Goal: Task Accomplishment & Management: Manage account settings

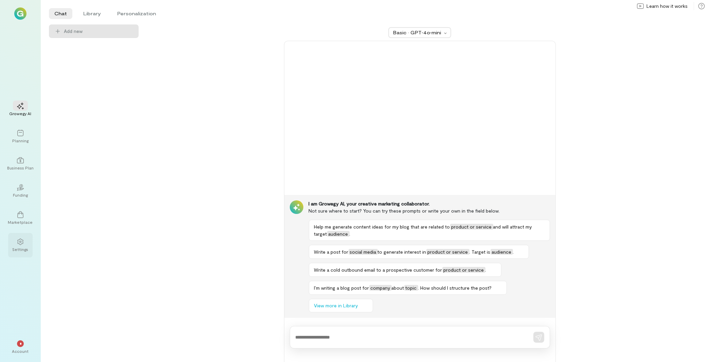
click at [32, 248] on div "Settings" at bounding box center [20, 245] width 24 height 24
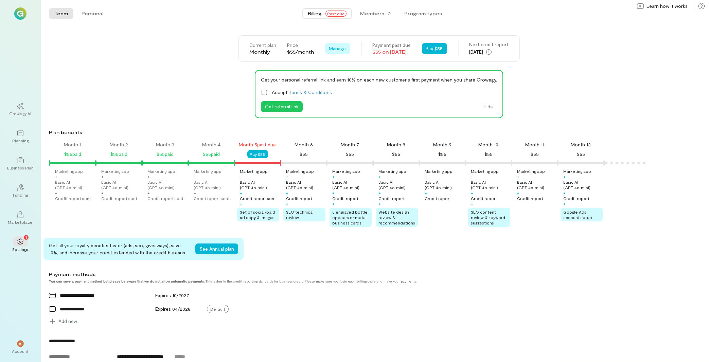
click at [329, 48] on span "Manage" at bounding box center [337, 48] width 17 height 7
click at [343, 75] on span "Cancel plan" at bounding box center [357, 76] width 35 height 7
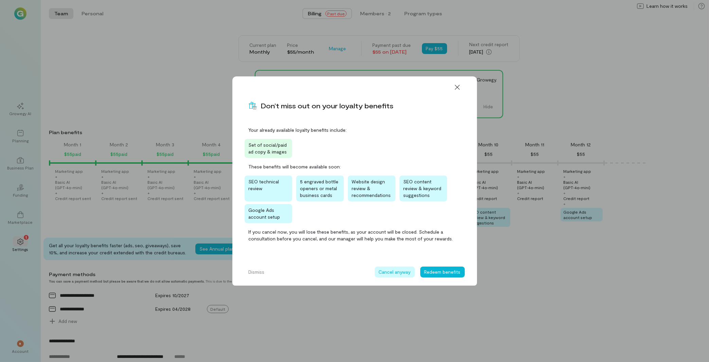
click at [400, 269] on button "Cancel anyway" at bounding box center [395, 272] width 40 height 11
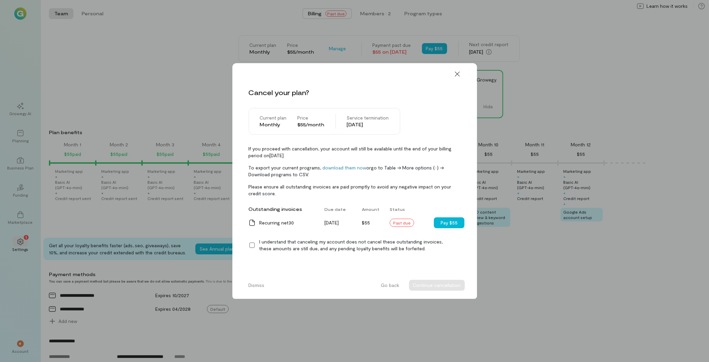
click at [248, 245] on div "Cancel your plan? Current plan Monthly Price $55/month Service termination [DAT…" at bounding box center [354, 181] width 245 height 236
click at [252, 247] on icon at bounding box center [252, 245] width 7 height 7
click at [448, 284] on button "Continue cancellation" at bounding box center [437, 285] width 56 height 11
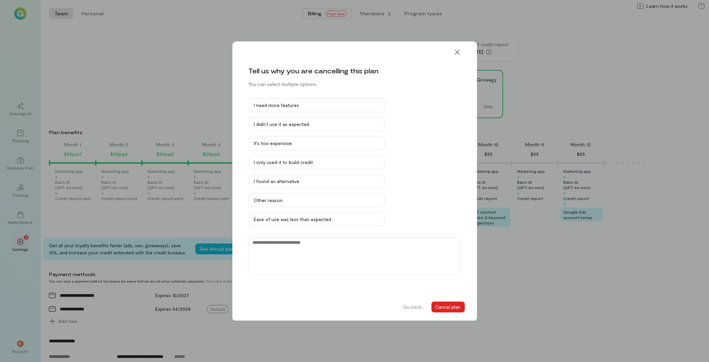
click at [457, 303] on button "Cancel plan" at bounding box center [447, 307] width 33 height 11
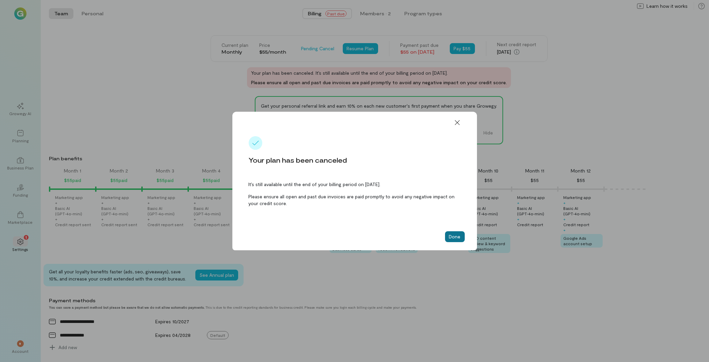
click at [456, 235] on button "Done" at bounding box center [455, 236] width 20 height 11
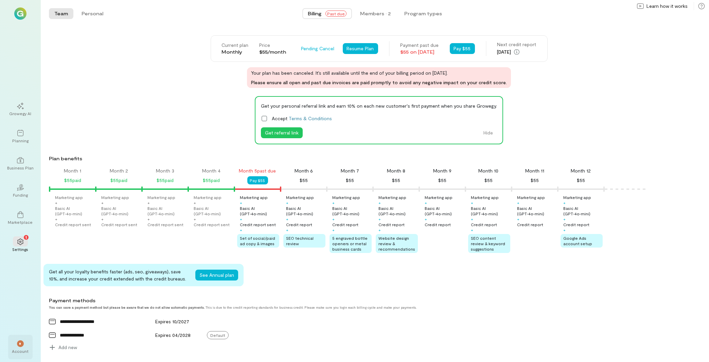
click at [15, 340] on div "*" at bounding box center [20, 343] width 15 height 10
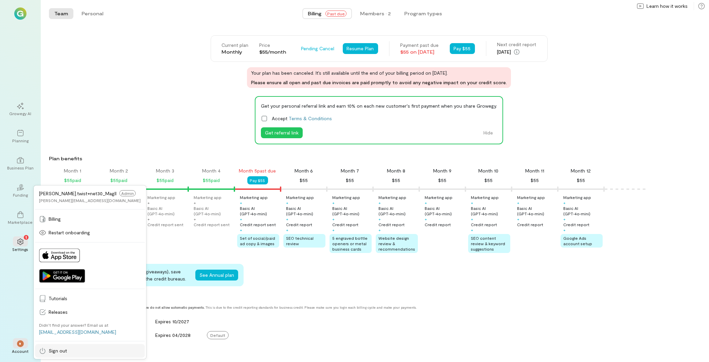
click at [69, 353] on span "Sign out" at bounding box center [95, 350] width 92 height 7
